Goal: Task Accomplishment & Management: Manage account settings

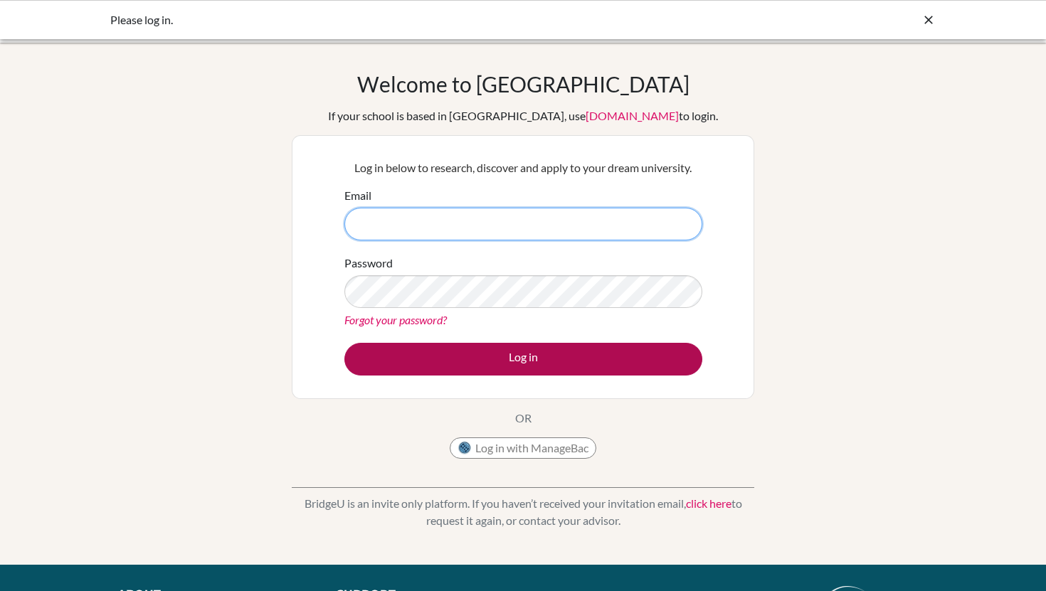
type input "[EMAIL_ADDRESS][DOMAIN_NAME]"
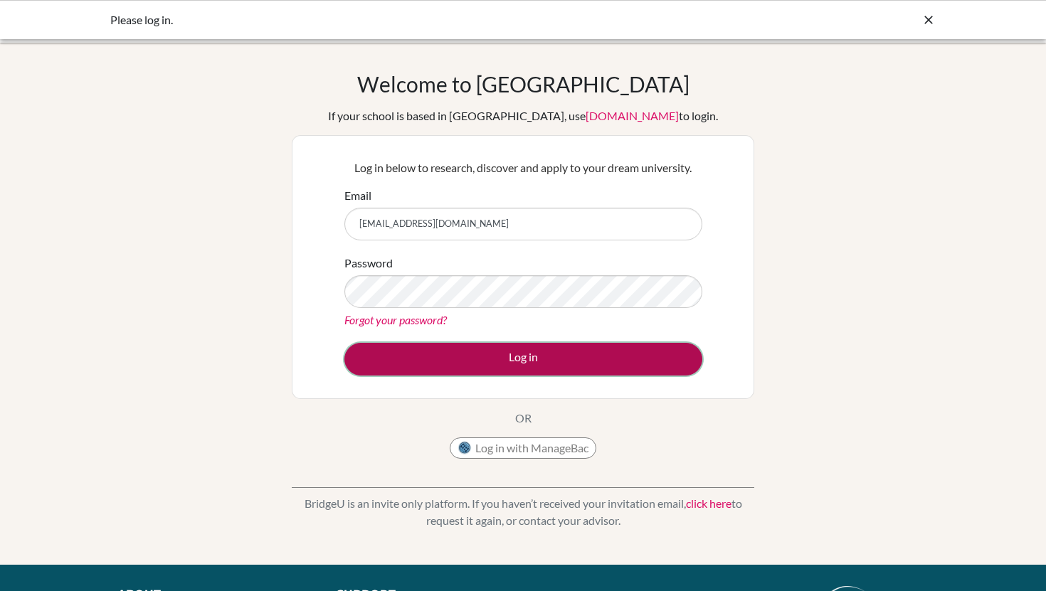
click at [504, 360] on button "Log in" at bounding box center [523, 359] width 358 height 33
click at [499, 368] on button "Log in" at bounding box center [523, 359] width 358 height 33
click at [496, 349] on button "Log in" at bounding box center [523, 359] width 358 height 33
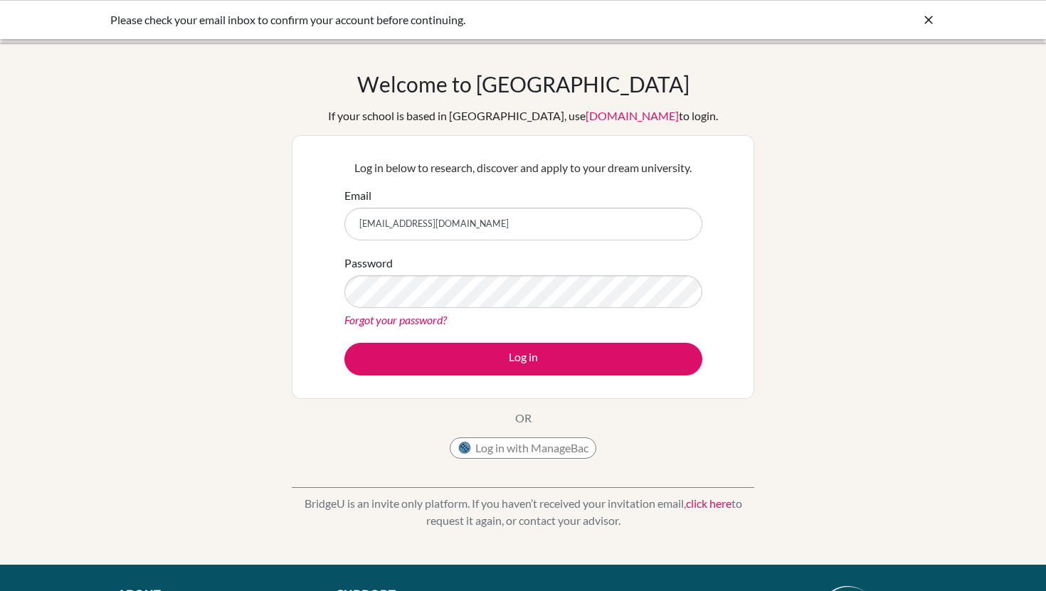
click at [605, 111] on link "[DOMAIN_NAME]" at bounding box center [631, 116] width 93 height 14
